Goal: Task Accomplishment & Management: Complete application form

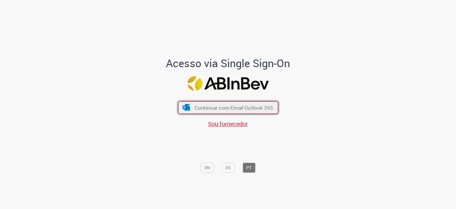
click at [220, 107] on span "Continuar com Email Outlook 365" at bounding box center [233, 107] width 78 height 7
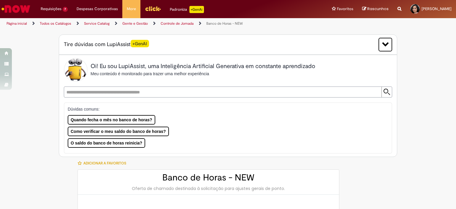
type input "********"
type input "**********"
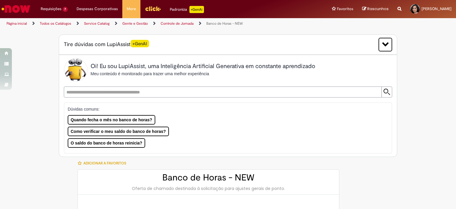
type input "**********"
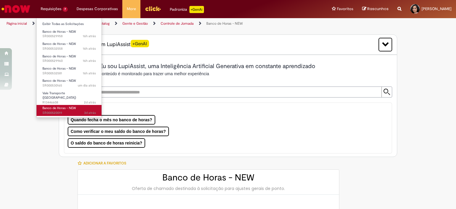
click at [71, 106] on span "Banco de Horas - NEW" at bounding box center [59, 108] width 34 height 4
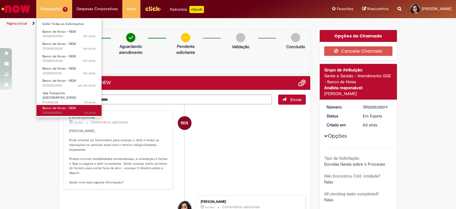
click at [75, 106] on span "Banco de Horas - NEW" at bounding box center [59, 108] width 34 height 4
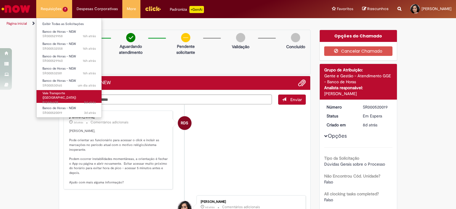
click at [77, 100] on span "2d atrás 2 dias atrás R13446608" at bounding box center [68, 102] width 53 height 5
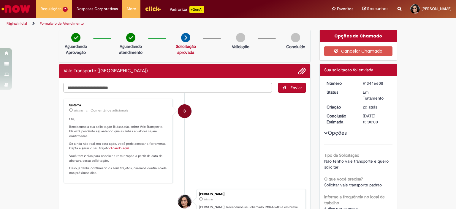
click at [130, 83] on textarea "Digite sua mensagem aqui..." at bounding box center [168, 87] width 208 height 10
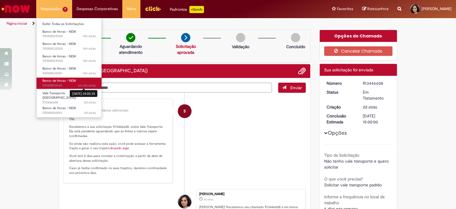
click at [73, 80] on span "Banco de Horas - NEW" at bounding box center [59, 80] width 34 height 4
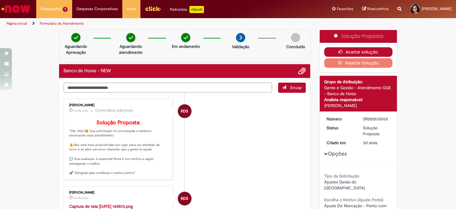
click at [347, 50] on button "Aceitar solução" at bounding box center [358, 51] width 69 height 9
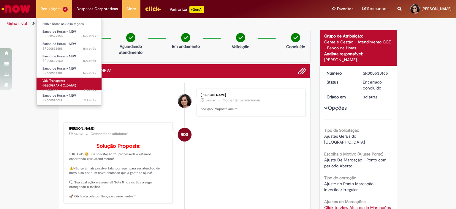
click at [66, 78] on link "Vale Transporte (VT) 2d atrás 2 dias atrás R13446608" at bounding box center [69, 83] width 65 height 13
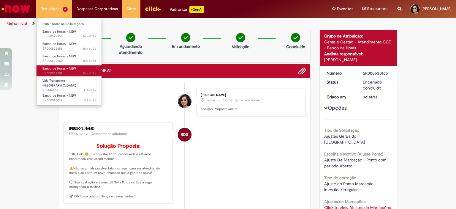
click at [64, 73] on span "16h atrás 16 horas atrás SR000532581" at bounding box center [68, 73] width 53 height 5
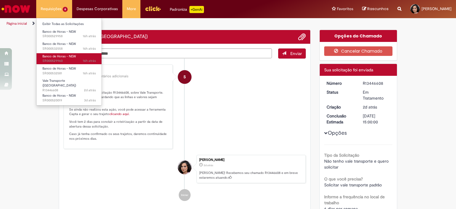
click at [66, 58] on span "Banco de Horas - NEW" at bounding box center [59, 56] width 34 height 4
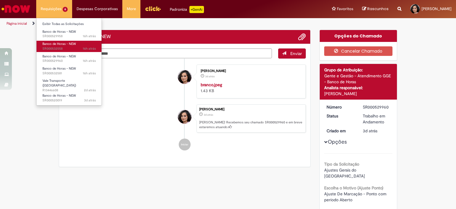
click at [66, 49] on span "16h atrás 16 horas atrás SR000532558" at bounding box center [68, 48] width 53 height 5
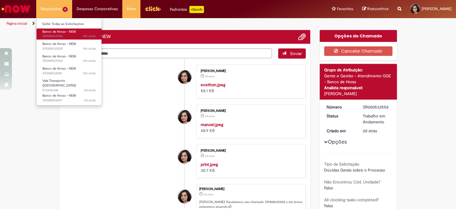
click at [68, 34] on span "16h atrás 16 horas atrás SR000529958" at bounding box center [68, 36] width 53 height 5
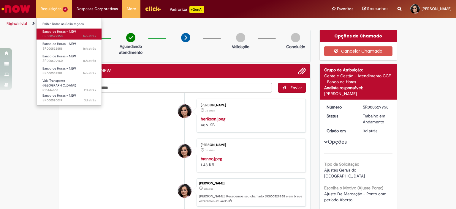
click at [68, 34] on span "16h atrás 16 horas atrás SR000529958" at bounding box center [68, 36] width 53 height 5
